Goal: Communication & Community: Answer question/provide support

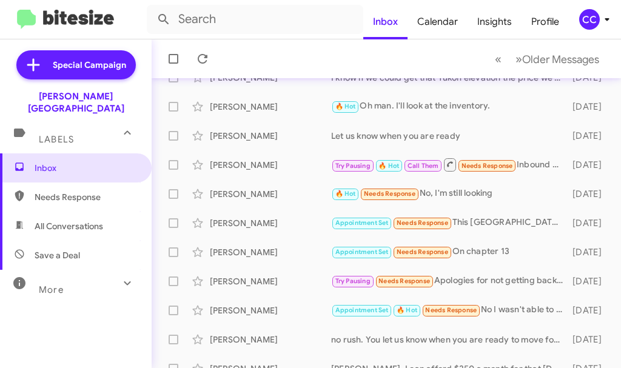
scroll to position [121, 0]
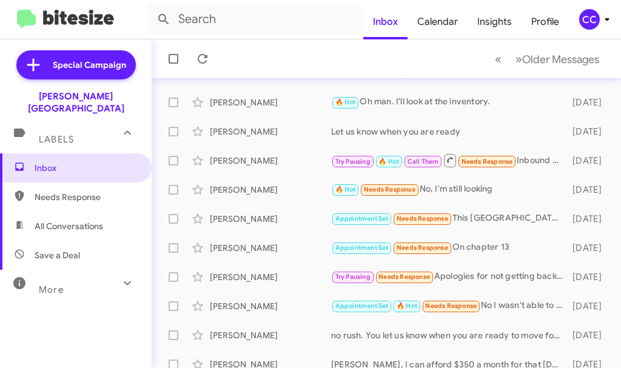
click at [53, 191] on span "Needs Response" at bounding box center [86, 197] width 103 height 12
type input "in:needs-response"
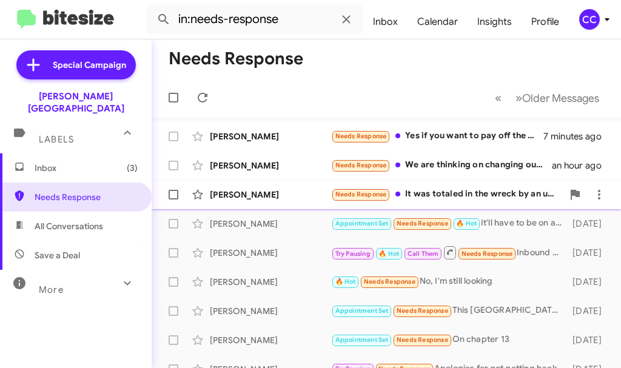
click at [439, 193] on div "Needs Response It was totaled in the wreck by an uninsured motorist" at bounding box center [446, 194] width 231 height 14
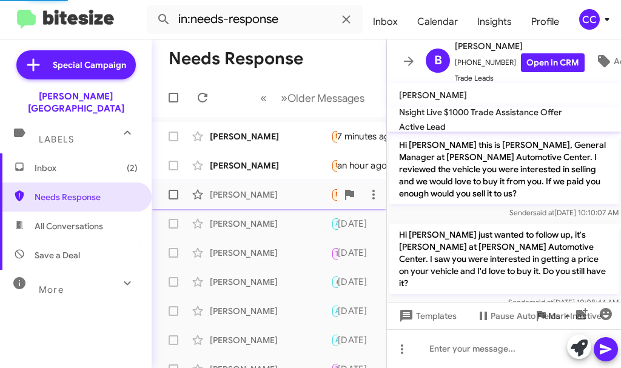
scroll to position [59, 0]
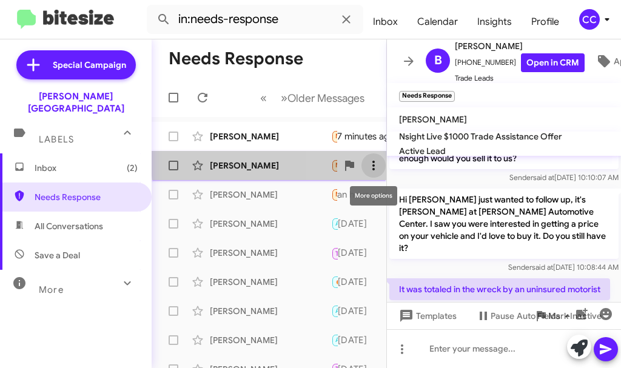
click at [372, 161] on icon at bounding box center [373, 165] width 15 height 15
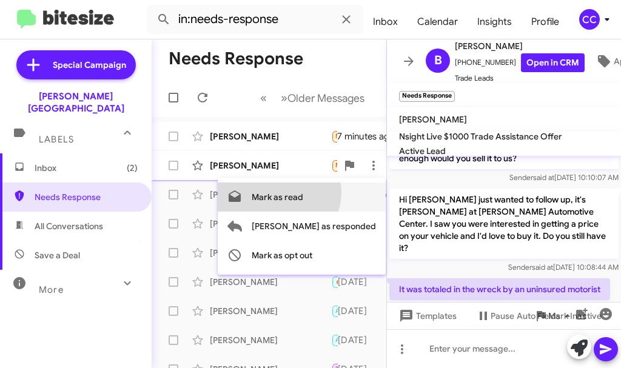
click at [303, 192] on span "Mark as read" at bounding box center [277, 196] width 52 height 29
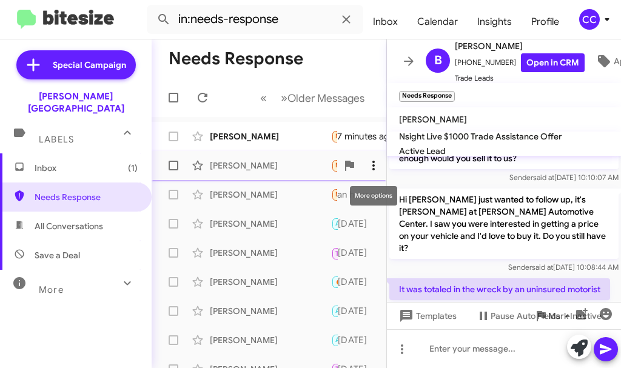
click at [370, 162] on icon at bounding box center [373, 165] width 15 height 15
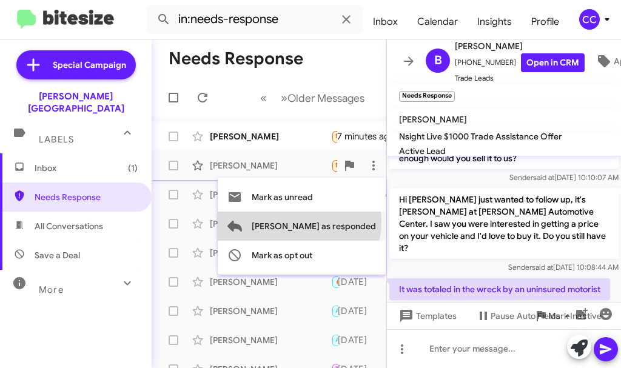
click at [347, 222] on span "[PERSON_NAME] as responded" at bounding box center [313, 225] width 124 height 29
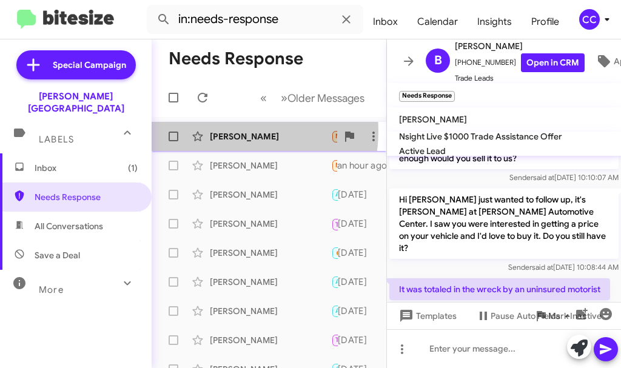
click at [225, 131] on div "[PERSON_NAME]" at bounding box center [270, 136] width 121 height 12
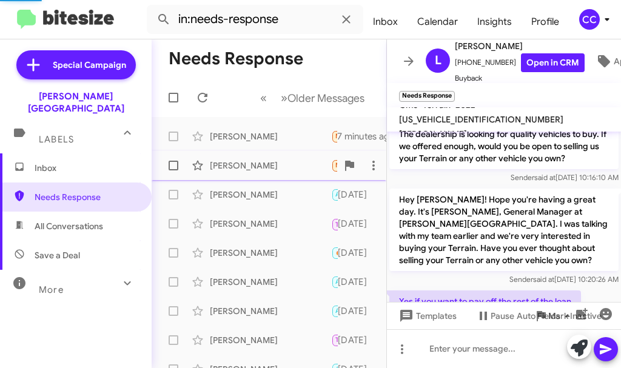
scroll to position [96, 0]
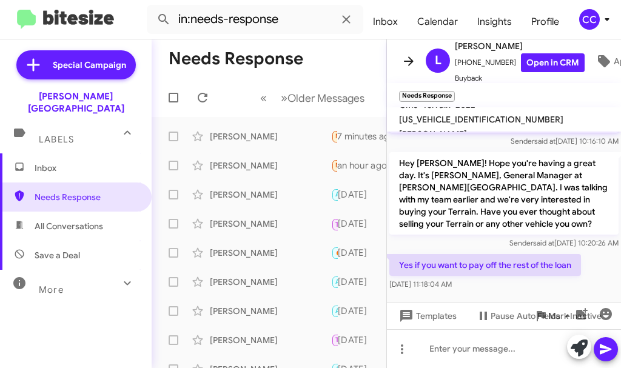
click at [408, 54] on icon at bounding box center [408, 61] width 15 height 15
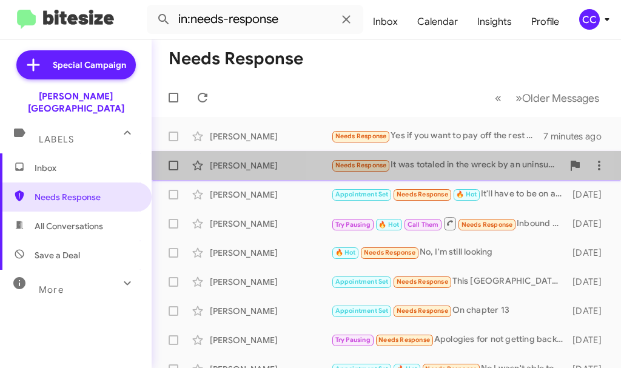
click at [443, 164] on div "Needs Response It was totaled in the wreck by an uninsured motorist" at bounding box center [446, 165] width 231 height 14
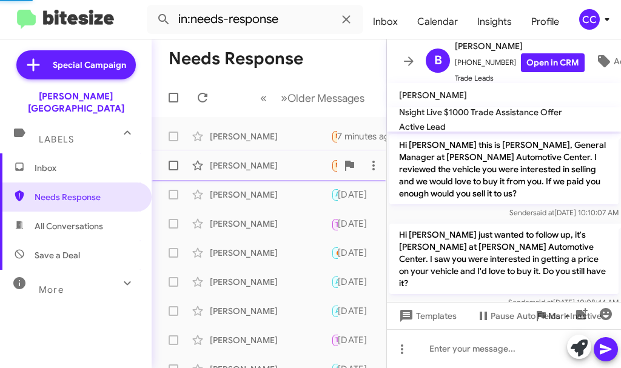
scroll to position [59, 0]
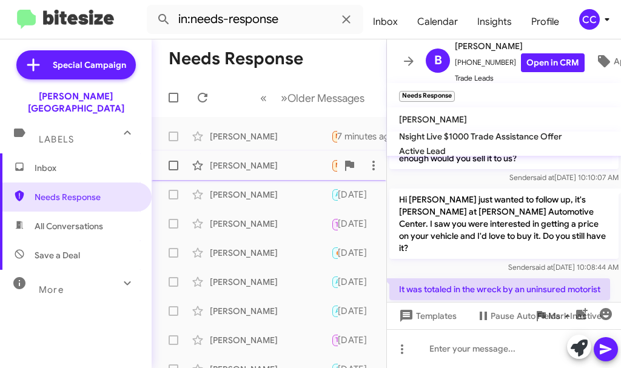
click at [239, 165] on div "[PERSON_NAME]" at bounding box center [270, 165] width 121 height 12
click at [407, 54] on icon at bounding box center [408, 61] width 15 height 15
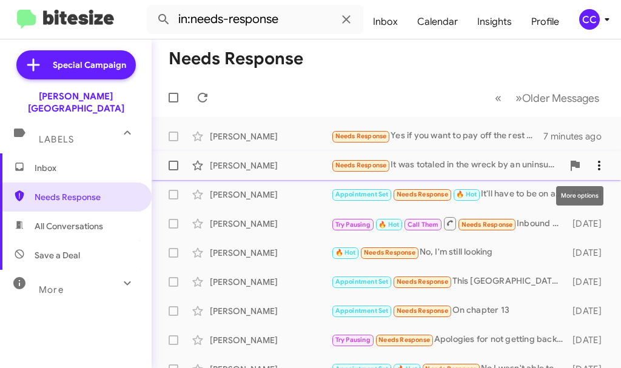
click at [590, 156] on button at bounding box center [599, 165] width 24 height 24
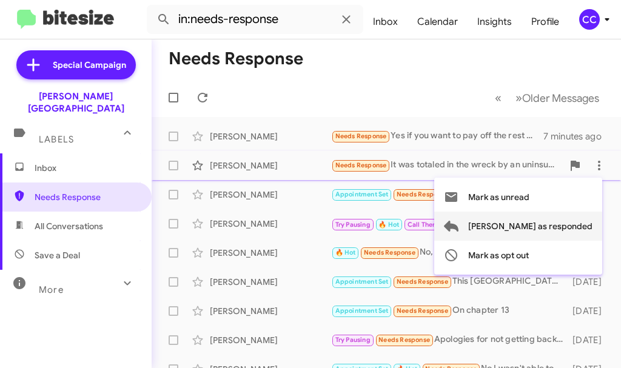
click at [564, 222] on span "[PERSON_NAME] as responded" at bounding box center [530, 225] width 124 height 29
